Goal: Navigation & Orientation: Find specific page/section

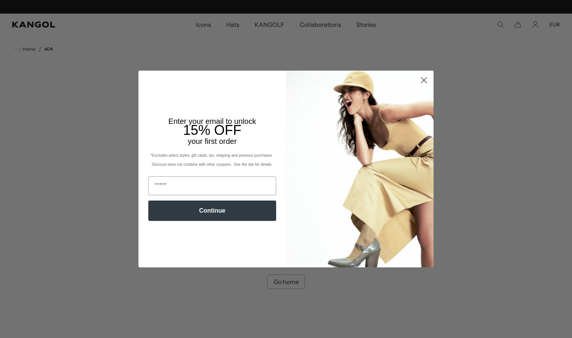
scroll to position [0, 156]
